Goal: Navigation & Orientation: Go to known website

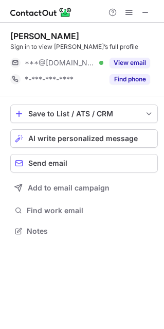
scroll to position [5, 5]
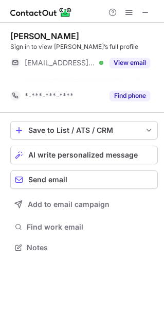
scroll to position [224, 164]
